Goal: Information Seeking & Learning: Learn about a topic

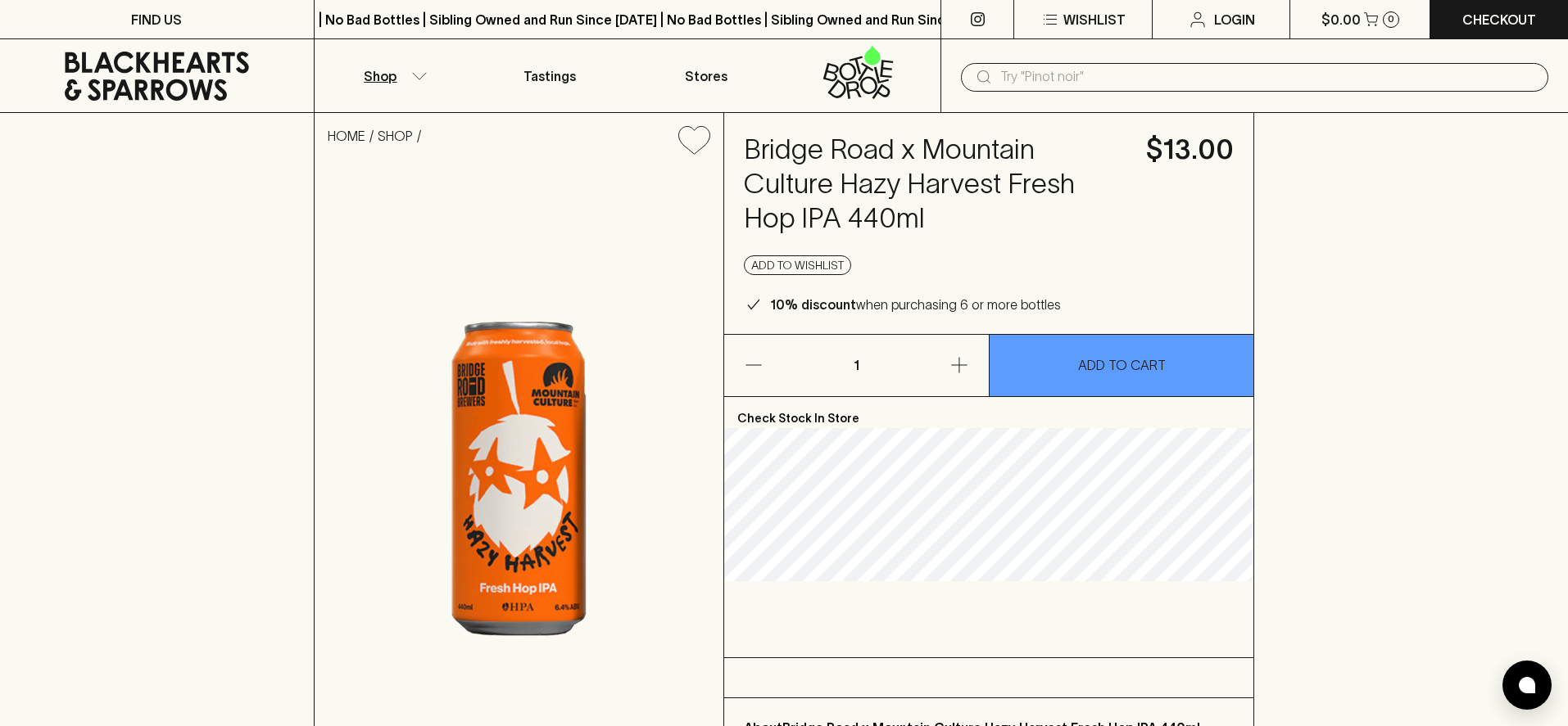
click at [405, 82] on button "Shop" at bounding box center [393, 76] width 157 height 73
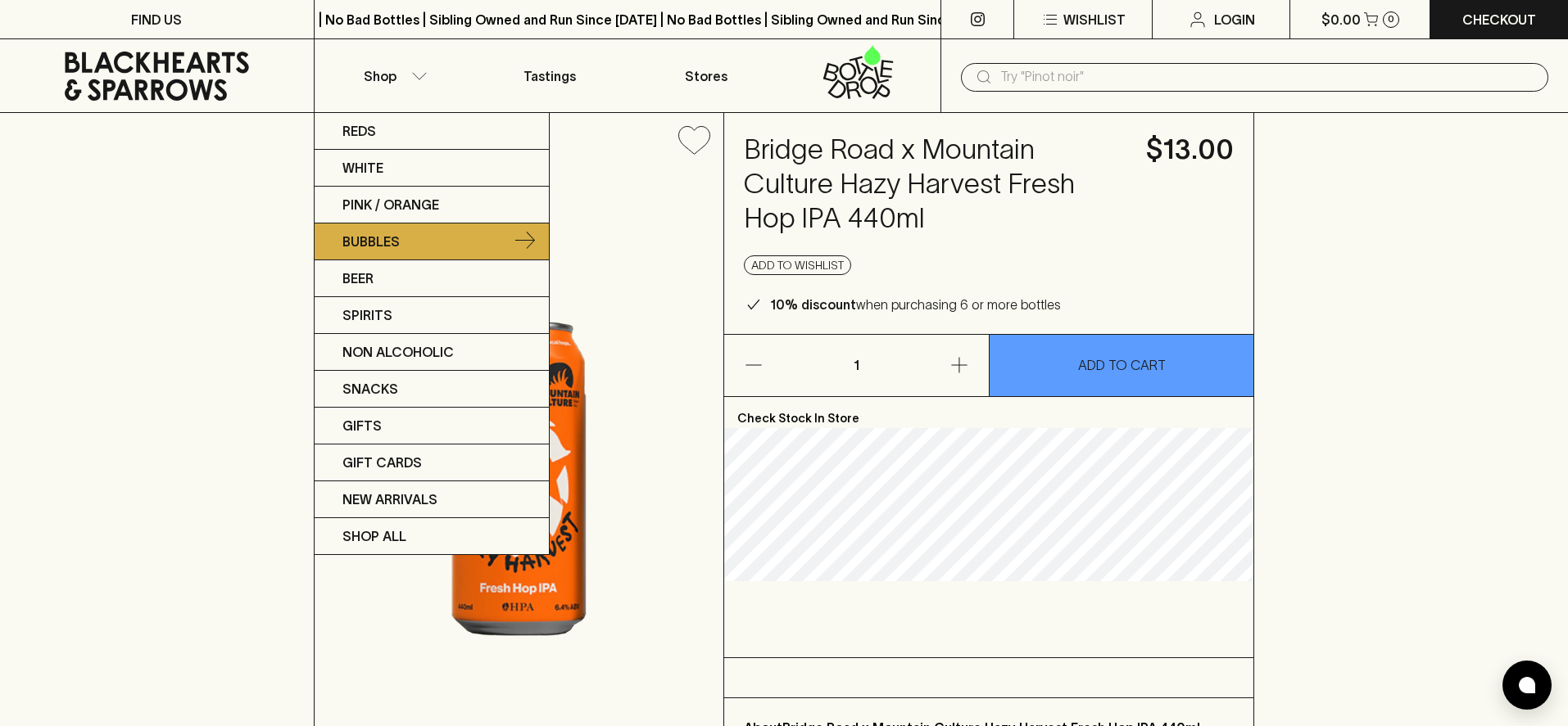
click at [381, 249] on p "Bubbles" at bounding box center [371, 241] width 57 height 19
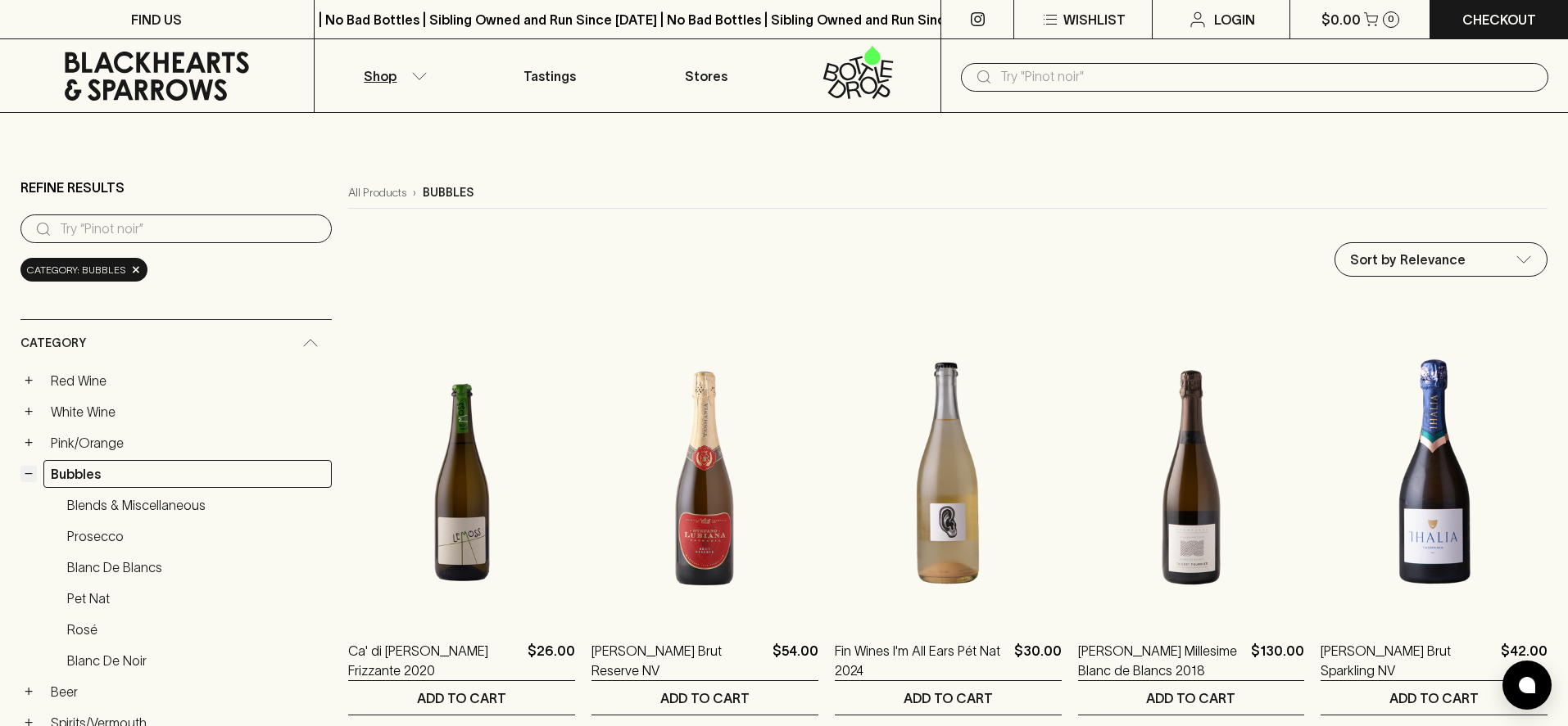
click at [32, 473] on button "−" at bounding box center [28, 473] width 16 height 16
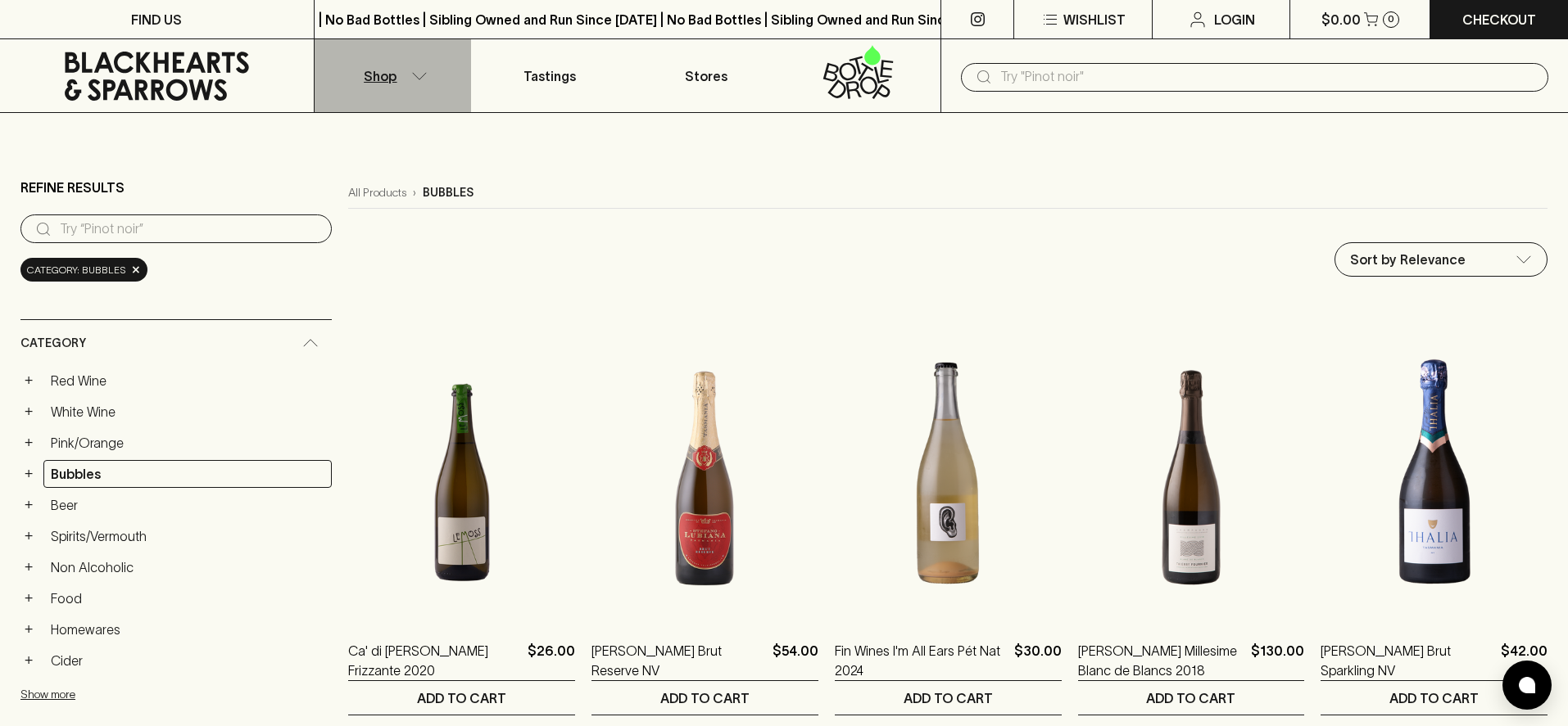
click at [420, 82] on button "Shop" at bounding box center [393, 76] width 157 height 73
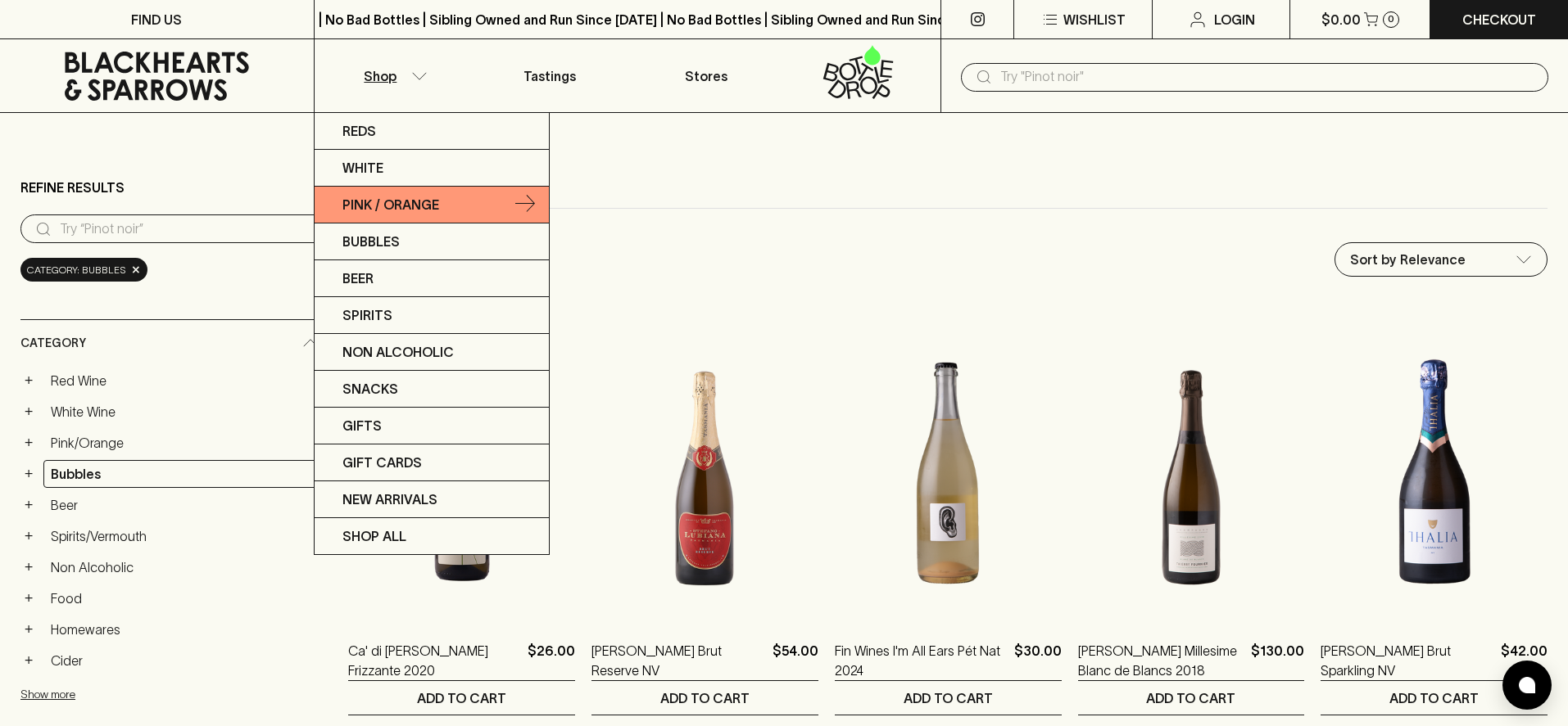
click at [401, 199] on p "Pink / Orange" at bounding box center [390, 204] width 97 height 19
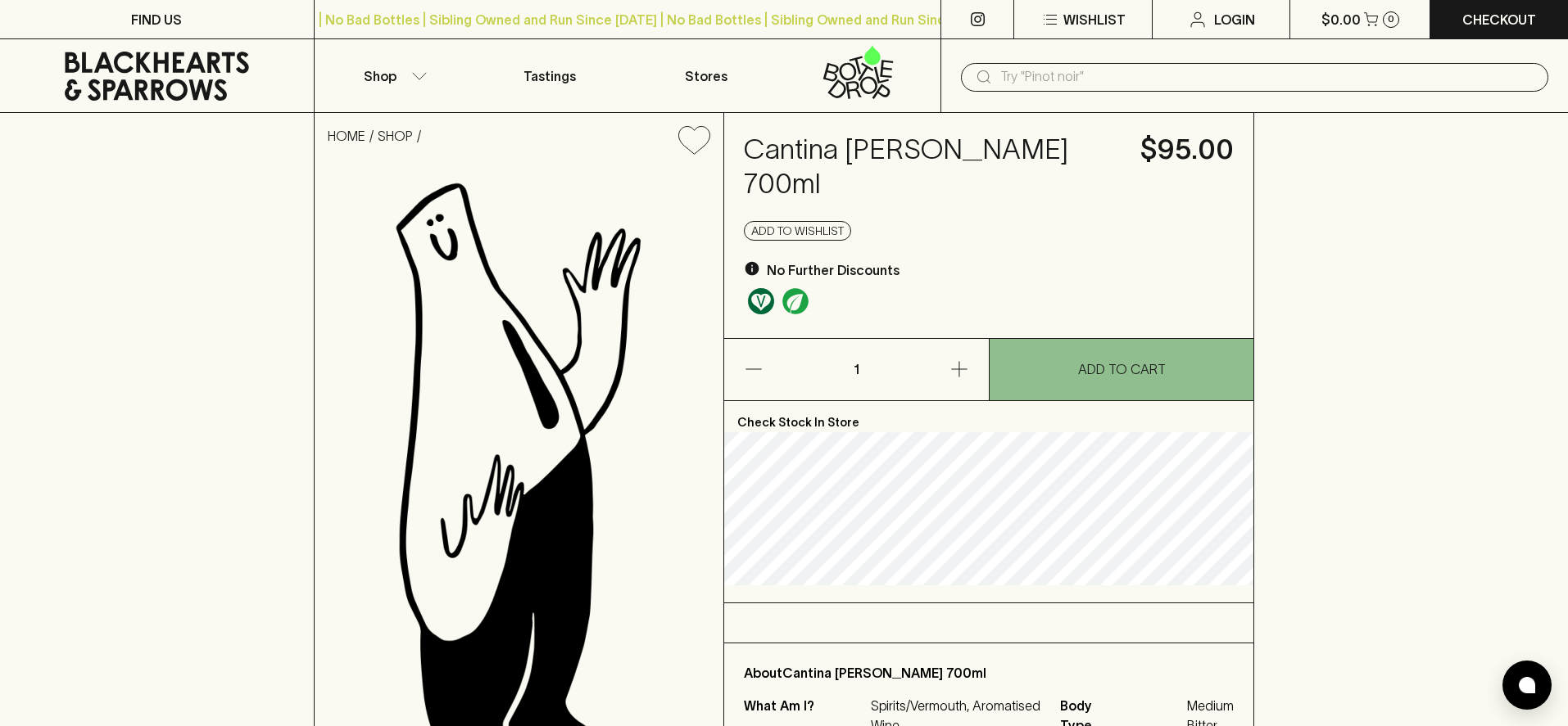
scroll to position [51, 0]
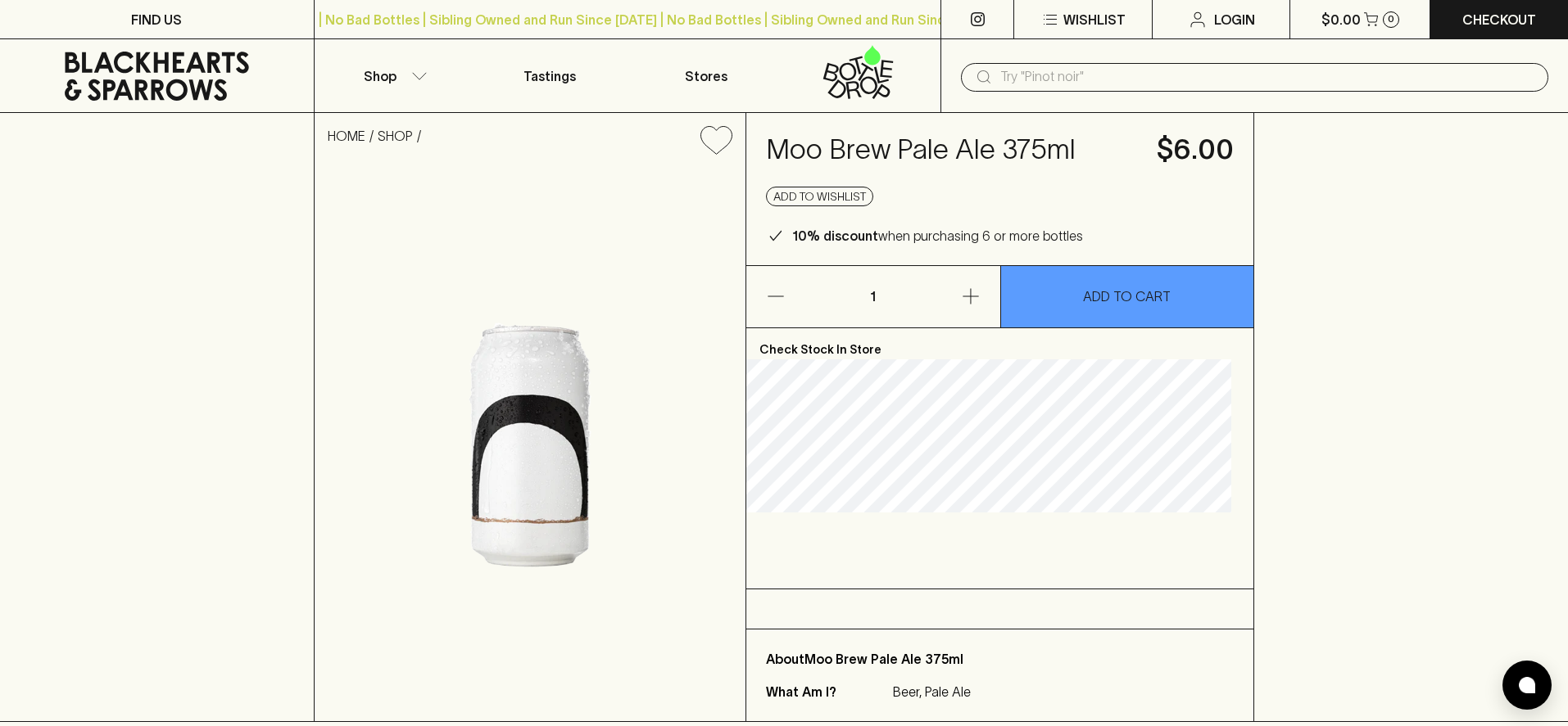
click at [893, 157] on h4 "Moo Brew Pale Ale 375ml" at bounding box center [951, 149] width 371 height 35
copy h4 "Moo Brew Pale Ale 375ml"
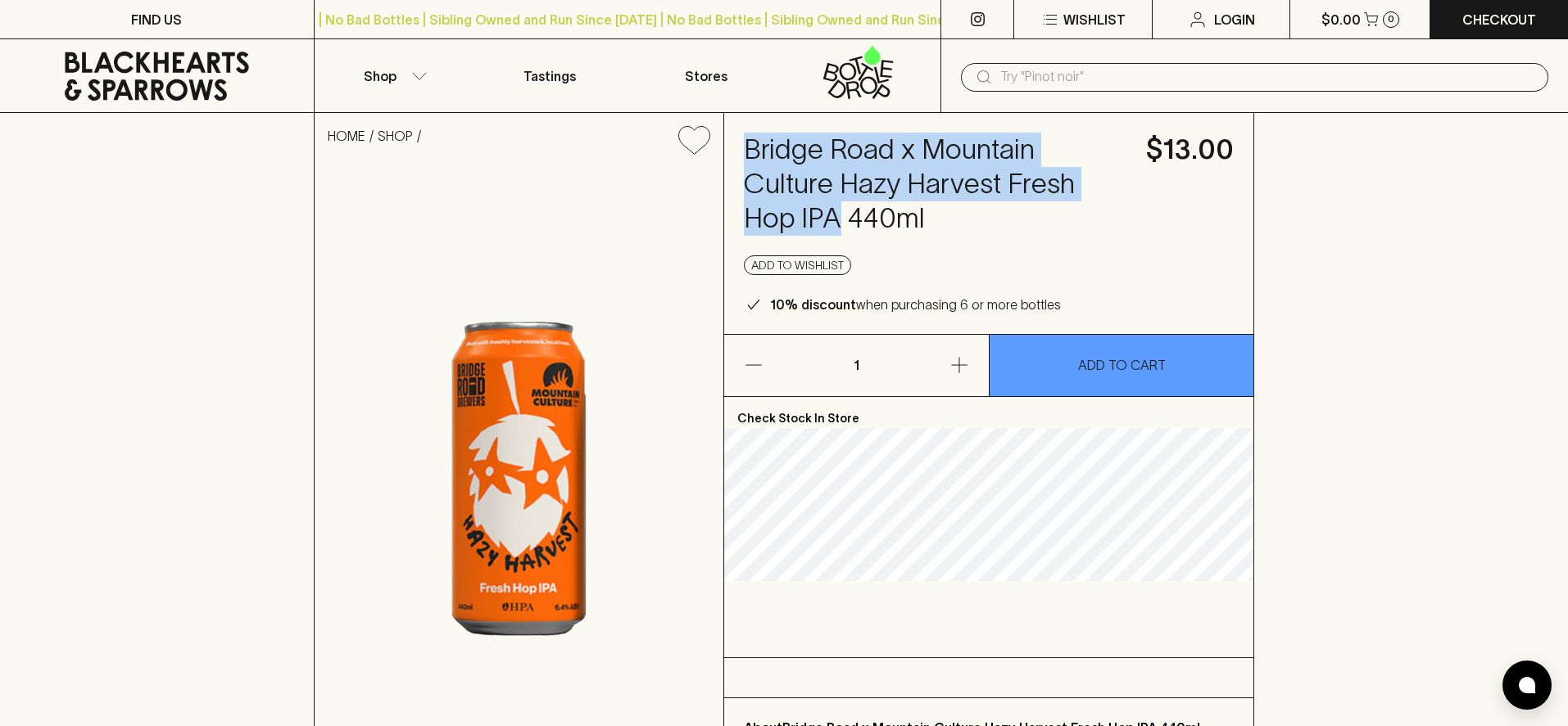
drag, startPoint x: 839, startPoint y: 210, endPoint x: 750, endPoint y: 141, distance: 112.6
click at [750, 141] on h4 "Bridge Road x Mountain Culture Hazy Harvest Fresh Hop IPA 440ml" at bounding box center [935, 184] width 383 height 103
copy h4 "Bridge Road x Mountain Culture Hazy Harvest Fresh Hop IPA"
